Goal: Check status: Check status

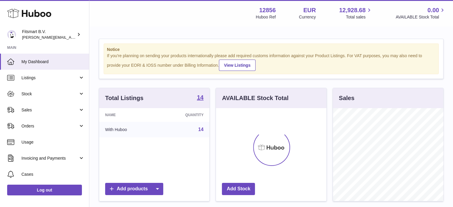
scroll to position [93, 111]
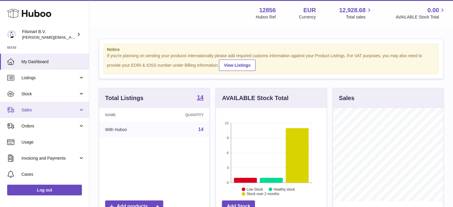
click at [51, 108] on span "Sales" at bounding box center [49, 110] width 57 height 6
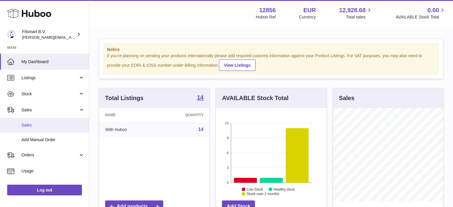
click at [50, 126] on span "Sales" at bounding box center [52, 126] width 63 height 6
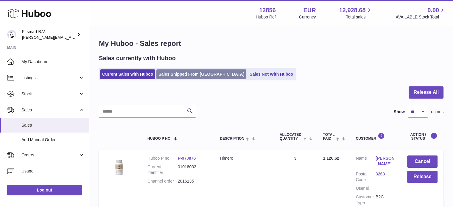
click at [193, 74] on link "Sales Shipped From Huboo" at bounding box center [202, 74] width 90 height 10
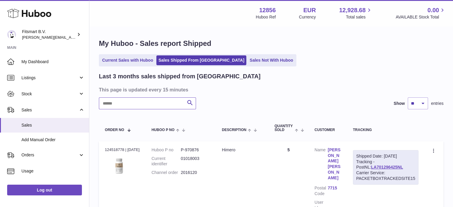
click at [148, 104] on input "text" at bounding box center [147, 103] width 97 height 12
paste input "*******"
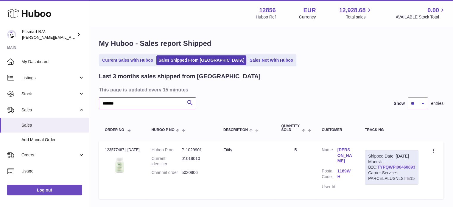
type input "*******"
click at [398, 170] on link "TYPQWPI00460893" at bounding box center [397, 167] width 38 height 5
click at [347, 156] on link "[PERSON_NAME]" at bounding box center [346, 155] width 16 height 17
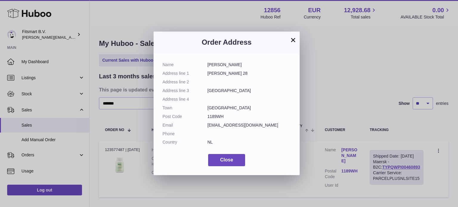
click at [344, 91] on div "× Order Address Name [PERSON_NAME] Address line 1 [PERSON_NAME] 28 Address line…" at bounding box center [229, 103] width 458 height 207
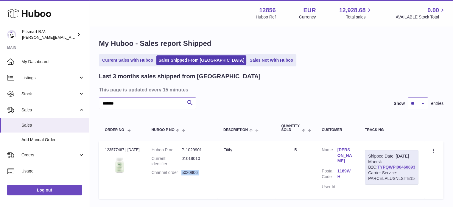
drag, startPoint x: 220, startPoint y: 176, endPoint x: 185, endPoint y: 174, distance: 34.9
click at [185, 174] on tr "Order no 123577487 | [DATE] Huboo P no P-1029901 Current identifier 01018010 Ch…" at bounding box center [271, 170] width 345 height 58
copy tr "5020806 Description"
